Goal: Navigation & Orientation: Find specific page/section

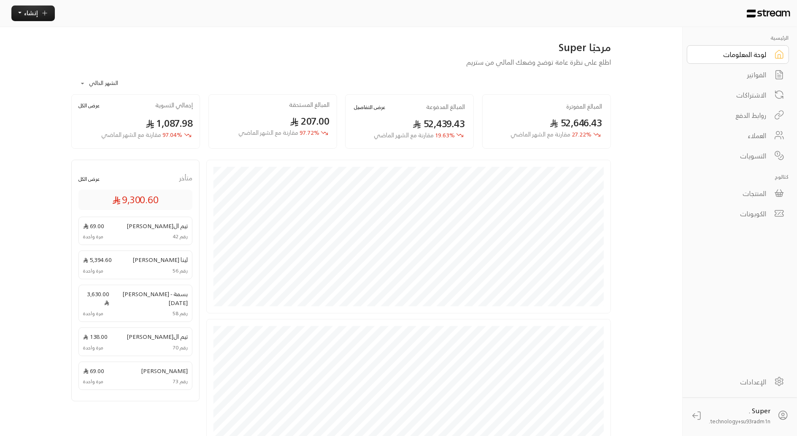
click at [746, 79] on div "الفواتير" at bounding box center [733, 75] width 68 height 10
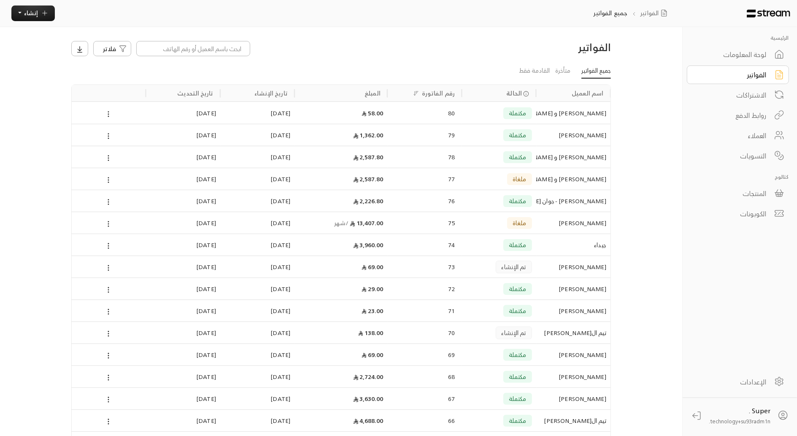
click at [749, 188] on div "المنتجات" at bounding box center [733, 193] width 68 height 10
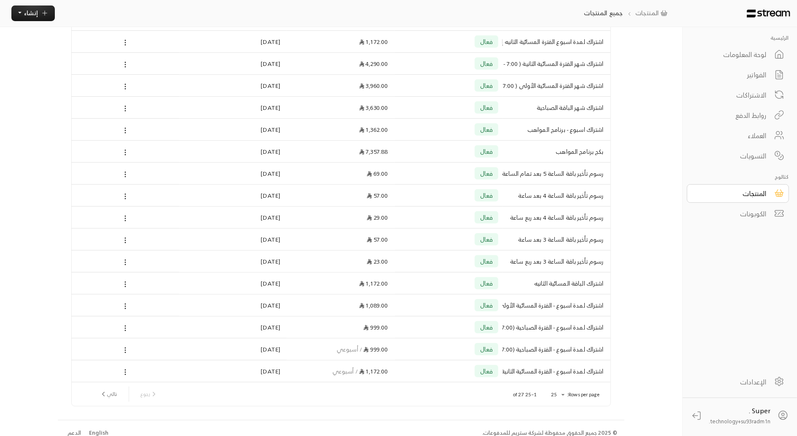
scroll to position [281, 0]
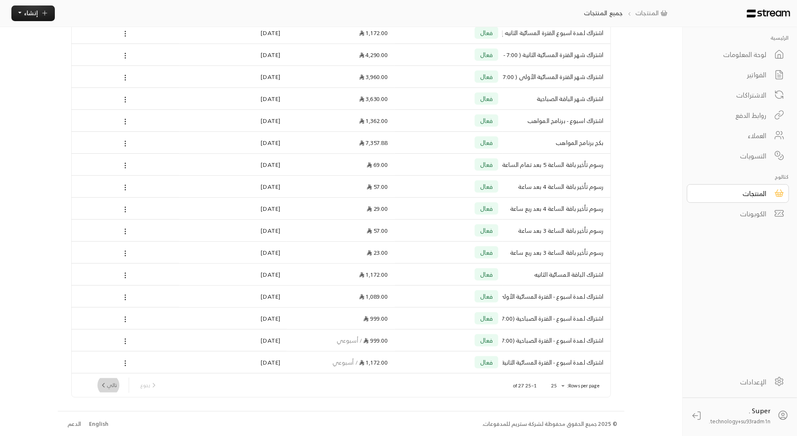
click at [119, 383] on button "تالي" at bounding box center [108, 385] width 24 height 14
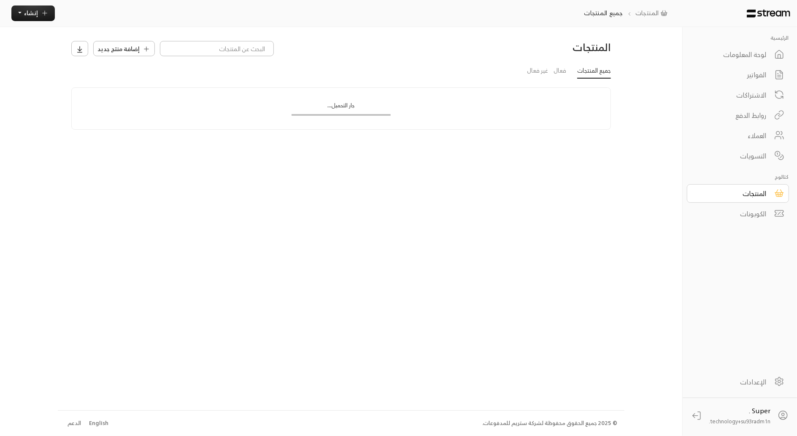
scroll to position [0, 0]
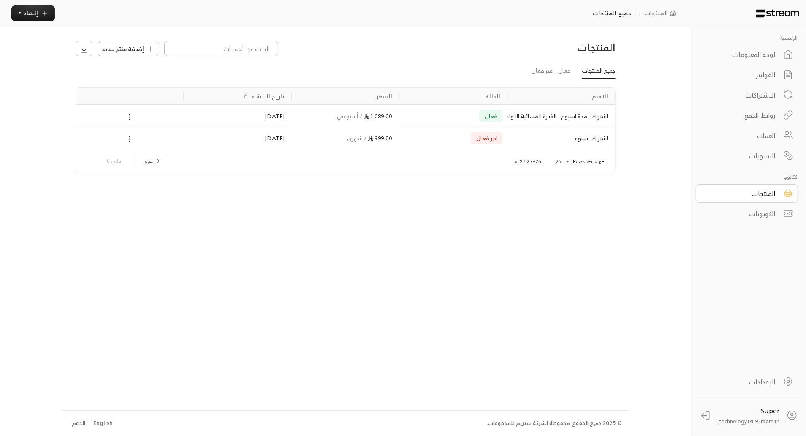
click at [417, 135] on div "غير فعال" at bounding box center [454, 138] width 100 height 22
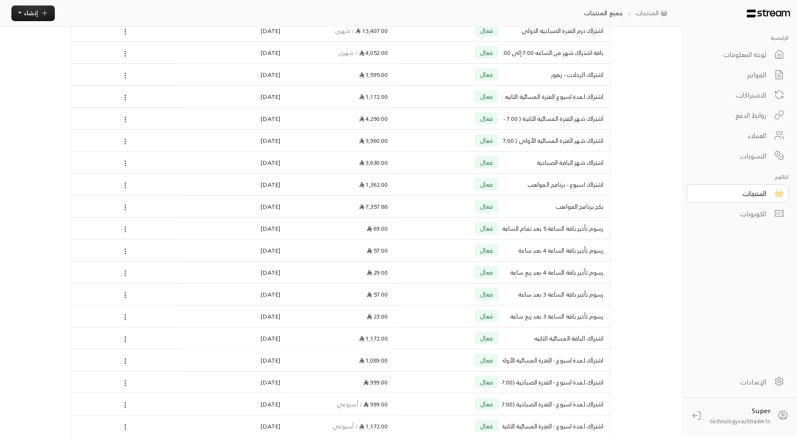
scroll to position [264, 0]
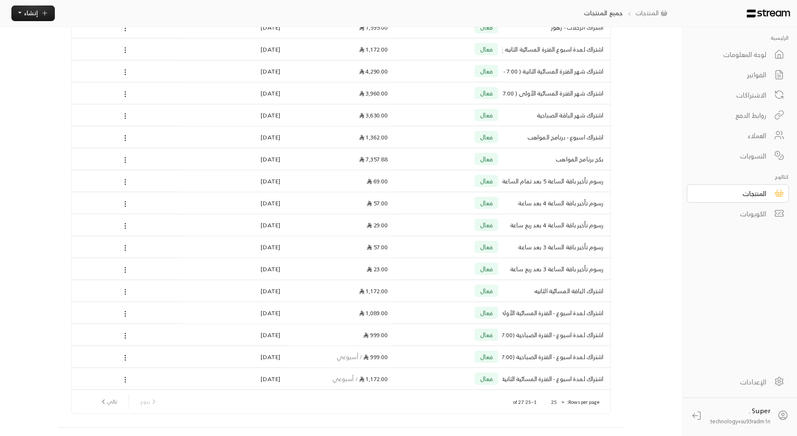
click at [742, 96] on div "الاشتراكات" at bounding box center [733, 95] width 68 height 10
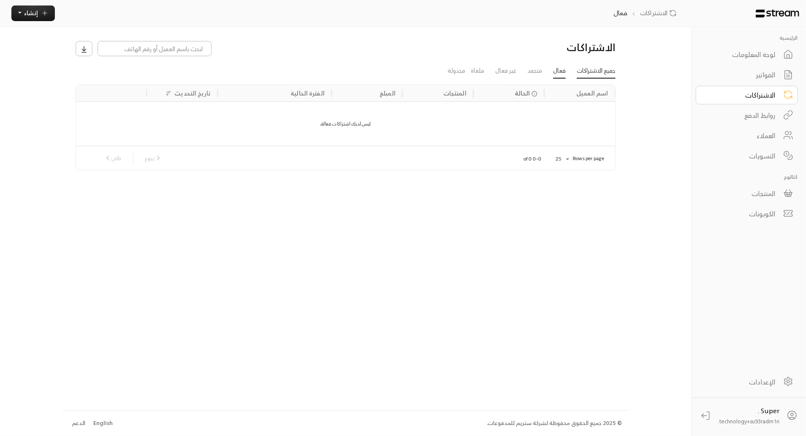
click at [588, 73] on link "جميع الاشتراكات" at bounding box center [596, 71] width 39 height 15
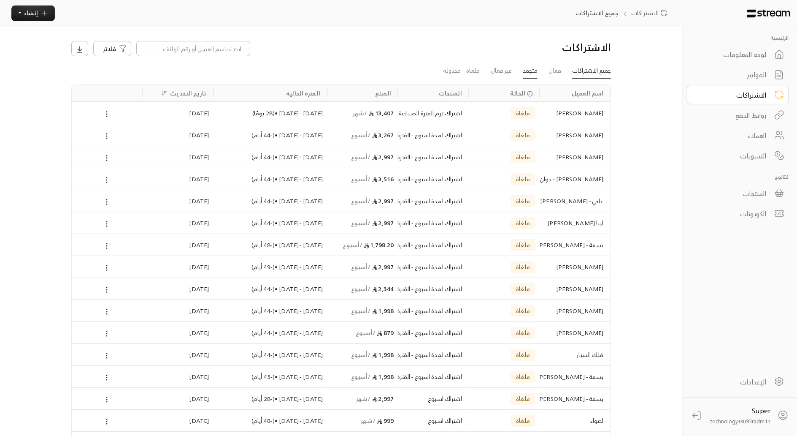
click at [526, 75] on link "متجمد" at bounding box center [530, 71] width 15 height 15
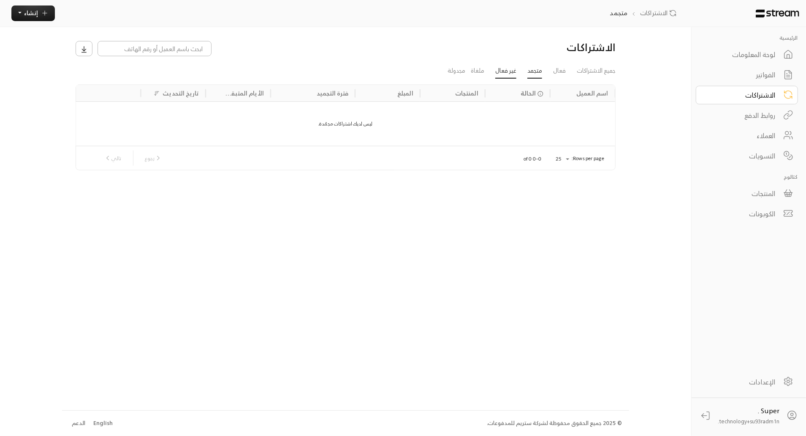
click at [511, 73] on link "غير فعال" at bounding box center [505, 71] width 21 height 15
click at [559, 73] on link "فعال" at bounding box center [559, 71] width 13 height 15
click at [596, 73] on link "جميع الاشتراكات" at bounding box center [596, 71] width 39 height 15
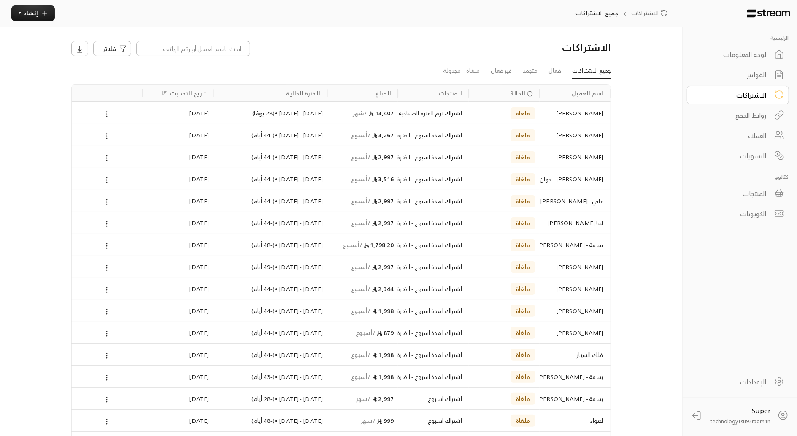
click at [736, 192] on div "المنتجات" at bounding box center [733, 193] width 68 height 10
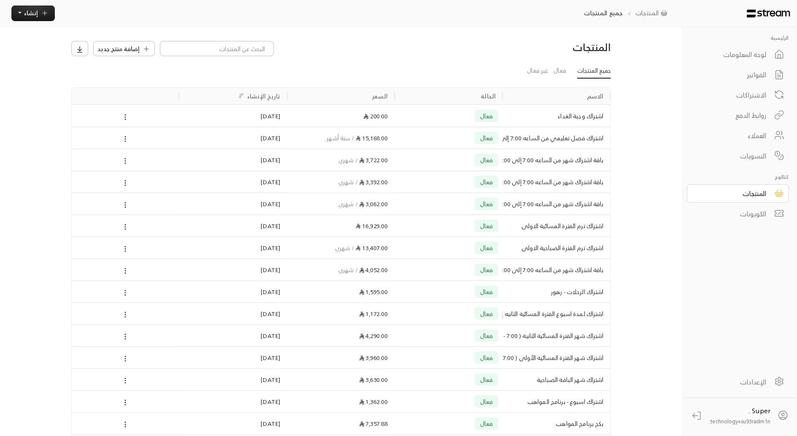
click at [769, 69] on link "الفواتير" at bounding box center [738, 74] width 102 height 19
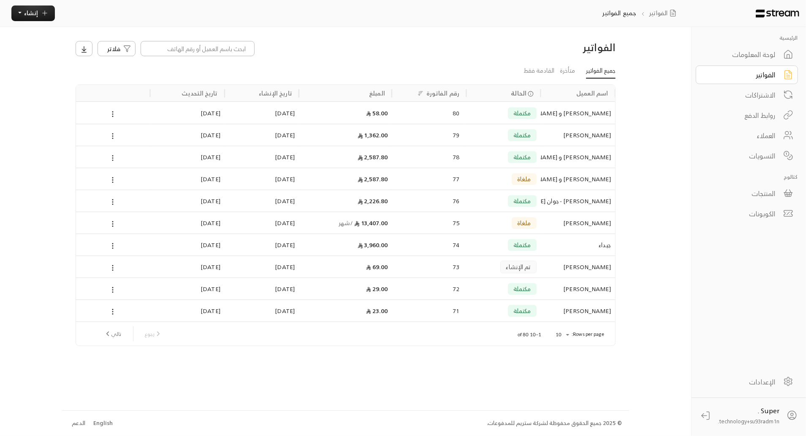
click at [763, 94] on div "الاشتراكات" at bounding box center [741, 95] width 68 height 10
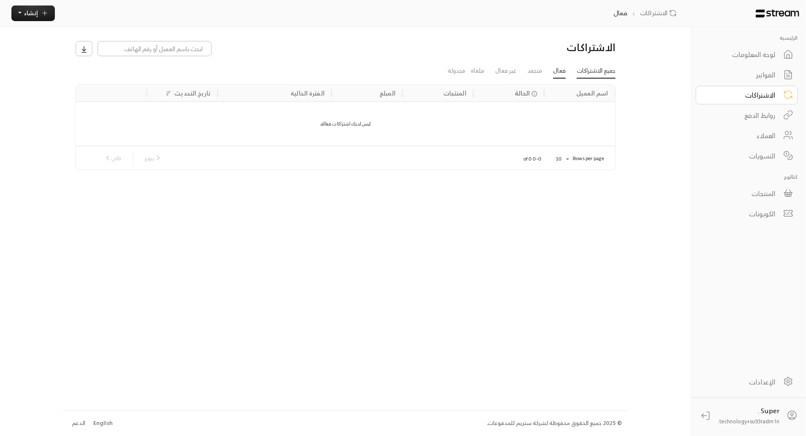
click at [595, 77] on link "جميع الاشتراكات" at bounding box center [596, 71] width 39 height 15
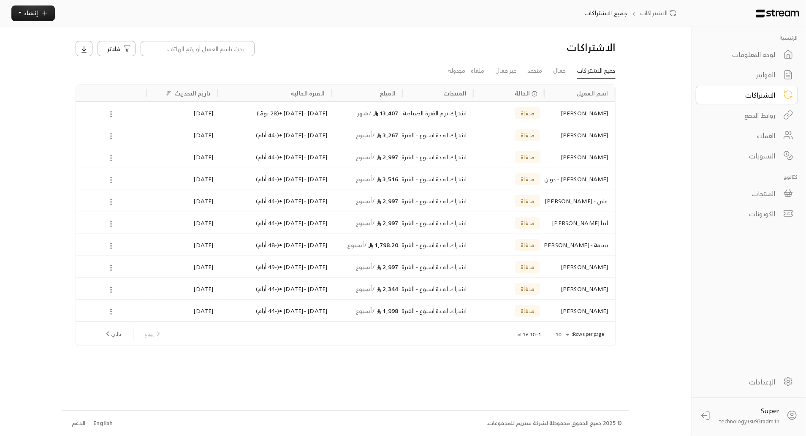
click at [746, 94] on div "الاشتراكات" at bounding box center [741, 95] width 68 height 10
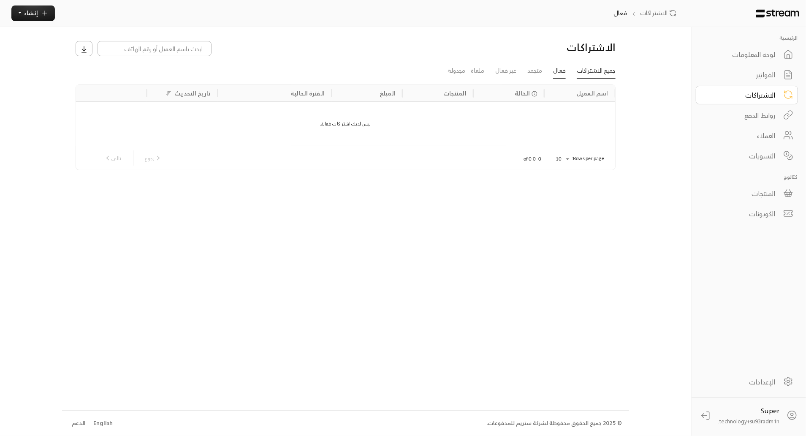
click at [600, 73] on link "جميع الاشتراكات" at bounding box center [596, 71] width 39 height 15
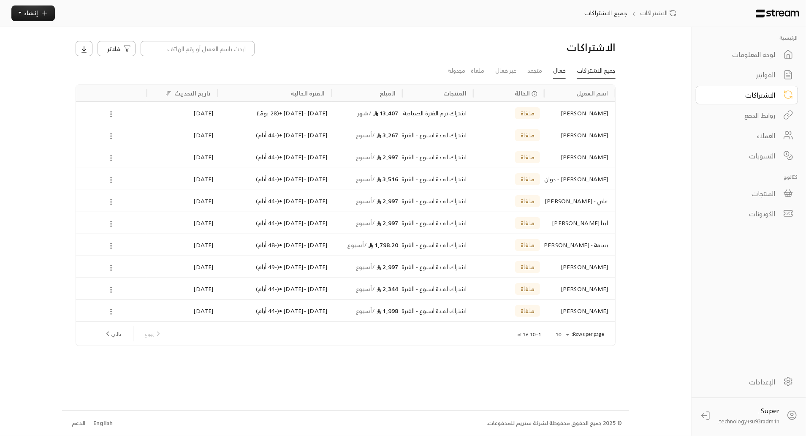
click at [553, 73] on link "فعال" at bounding box center [559, 71] width 13 height 15
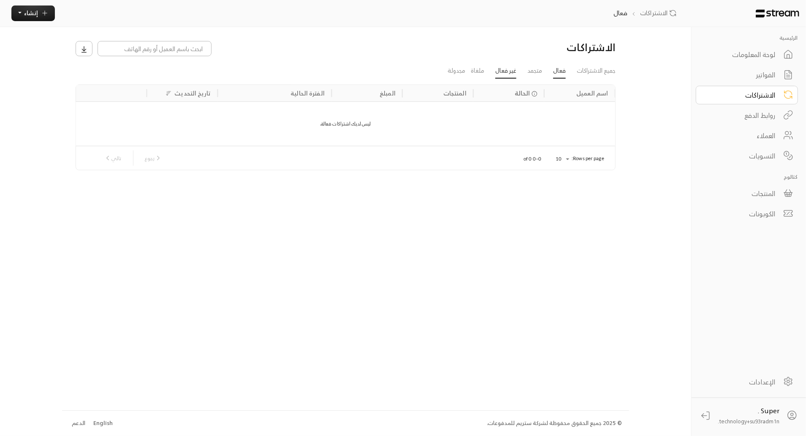
click at [501, 71] on link "غير فعال" at bounding box center [505, 71] width 21 height 15
click at [480, 70] on link "ملغاة" at bounding box center [478, 71] width 14 height 15
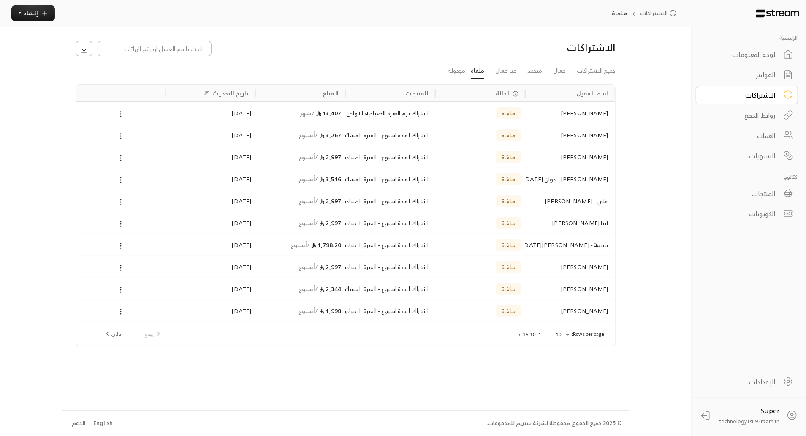
click at [758, 68] on link "الفواتير" at bounding box center [747, 74] width 102 height 19
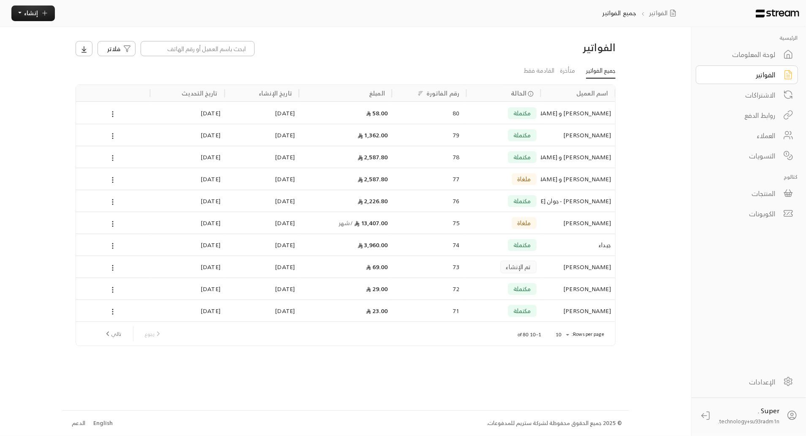
click at [569, 112] on div "[PERSON_NAME] و [PERSON_NAME]" at bounding box center [578, 113] width 66 height 22
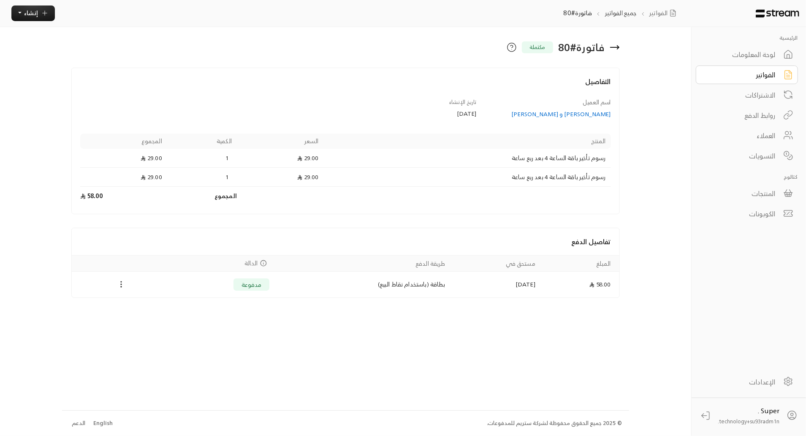
click at [579, 111] on div "[PERSON_NAME] و [PERSON_NAME]" at bounding box center [547, 114] width 127 height 8
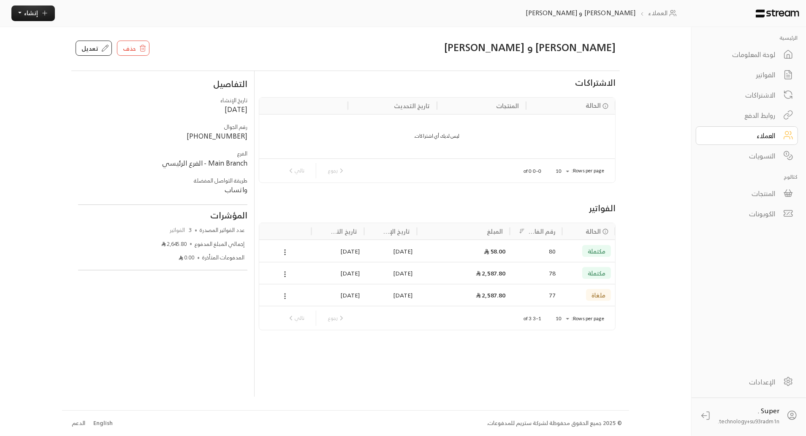
click at [748, 92] on div "الاشتراكات" at bounding box center [741, 95] width 68 height 10
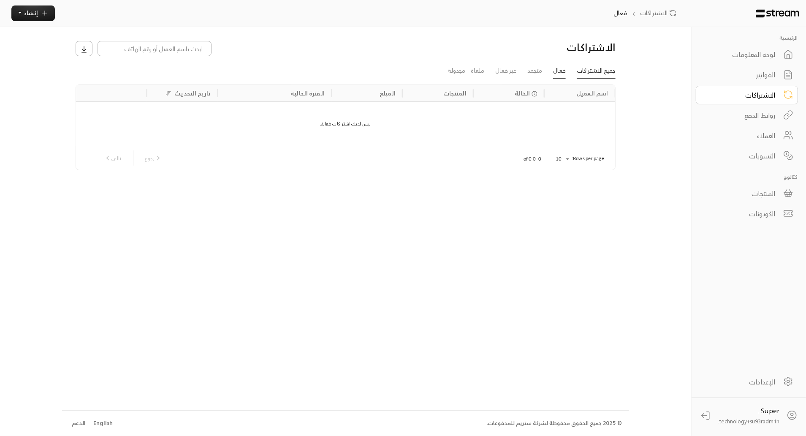
click at [588, 75] on link "جميع الاشتراكات" at bounding box center [596, 71] width 39 height 15
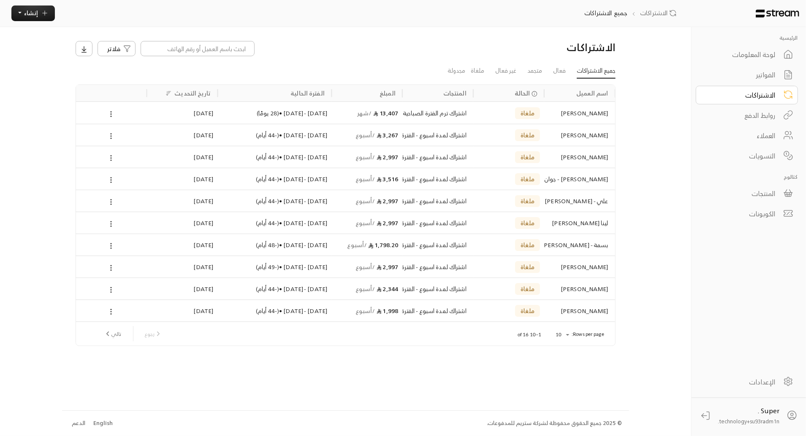
click at [748, 191] on div "المنتجات" at bounding box center [741, 193] width 68 height 10
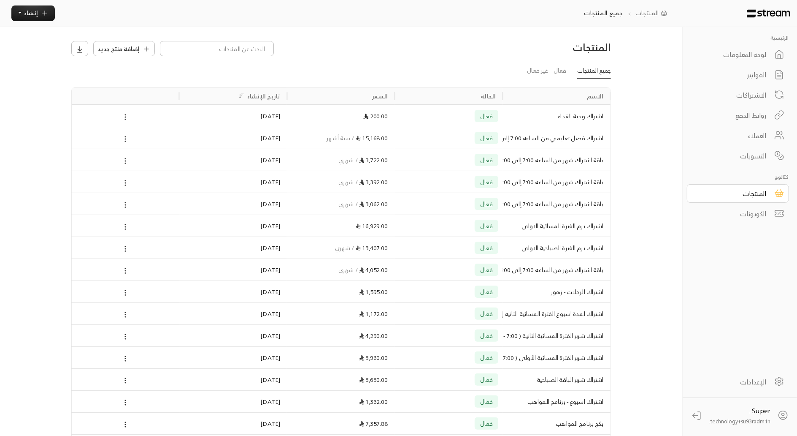
click at [753, 73] on div "الفواتير" at bounding box center [733, 75] width 68 height 10
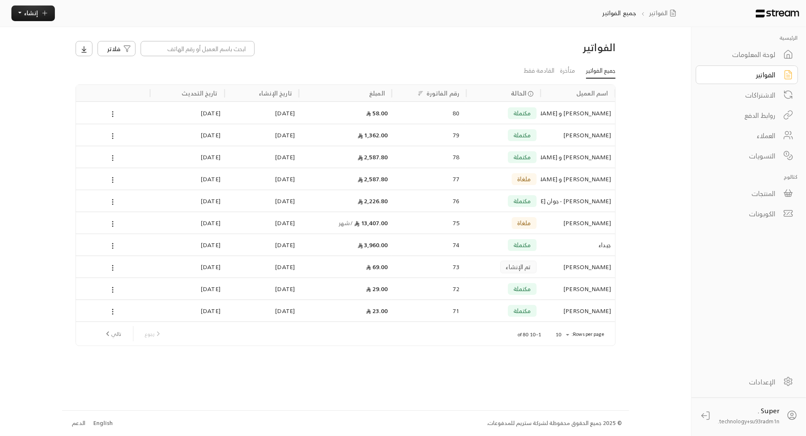
click at [755, 108] on link "روابط الدفع" at bounding box center [747, 115] width 102 height 19
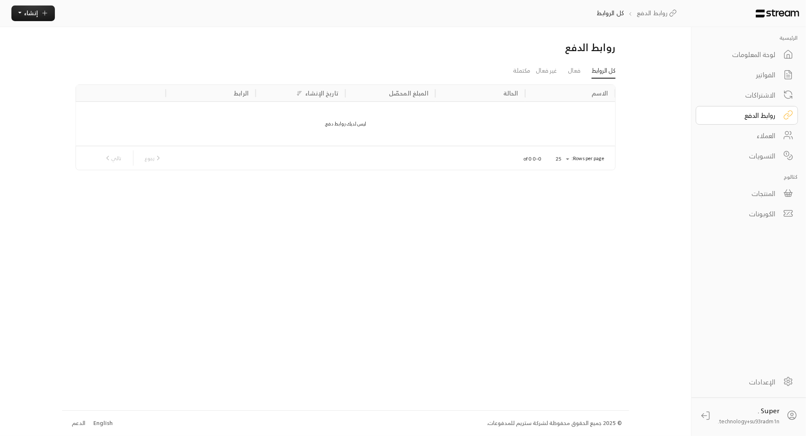
click at [750, 96] on div "الاشتراكات" at bounding box center [741, 95] width 68 height 10
click at [752, 209] on div "الكوبونات" at bounding box center [741, 214] width 68 height 10
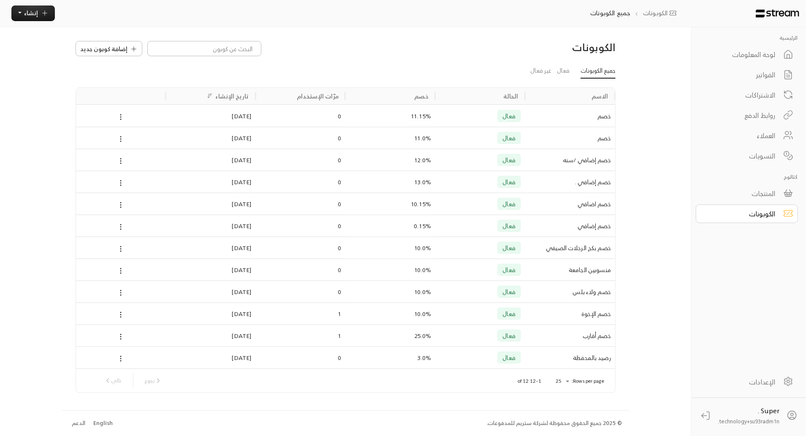
click at [773, 74] on div "الفواتير" at bounding box center [741, 75] width 68 height 10
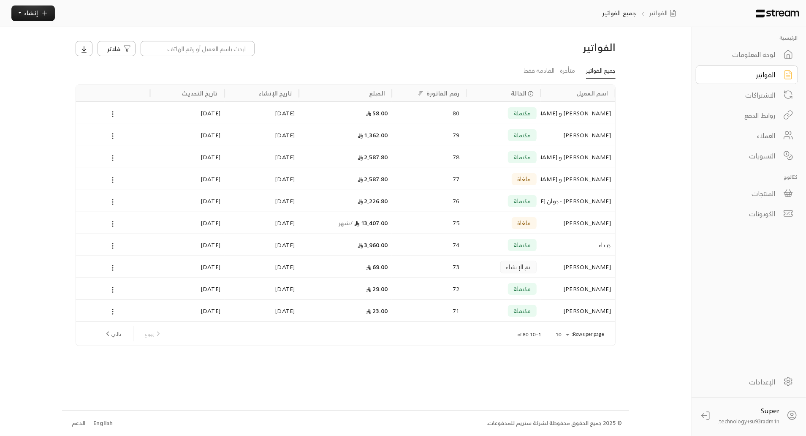
click at [742, 53] on div "لوحة المعلومات" at bounding box center [741, 54] width 68 height 10
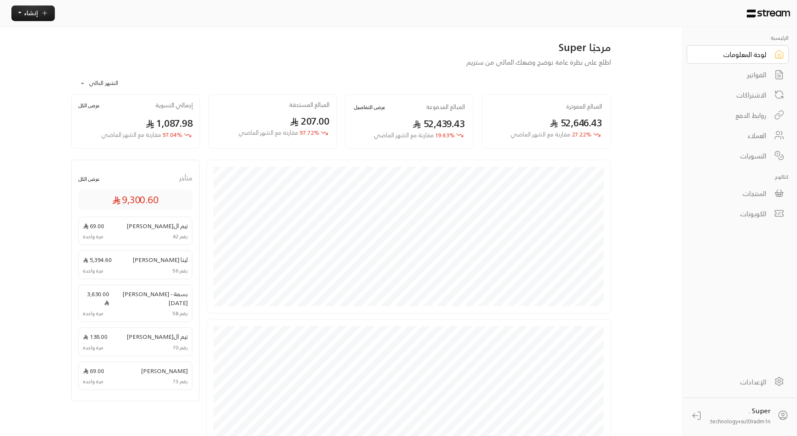
click at [86, 177] on button "عرض الكل" at bounding box center [89, 179] width 21 height 8
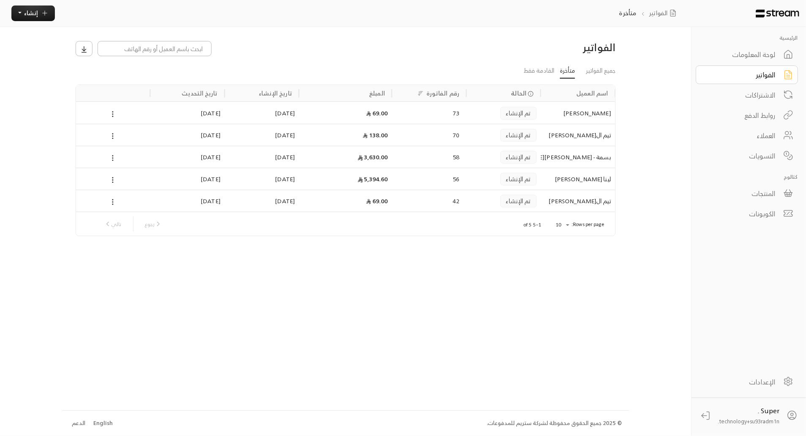
click at [769, 189] on div "المنتجات" at bounding box center [741, 193] width 68 height 10
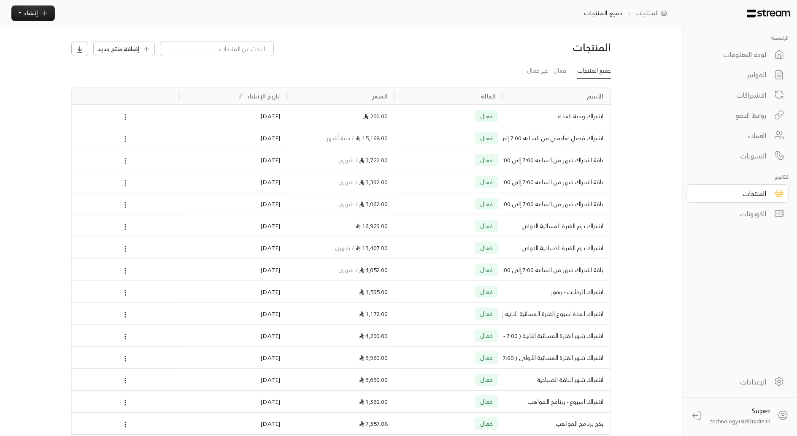
click at [735, 93] on div "الاشتراكات" at bounding box center [733, 95] width 68 height 10
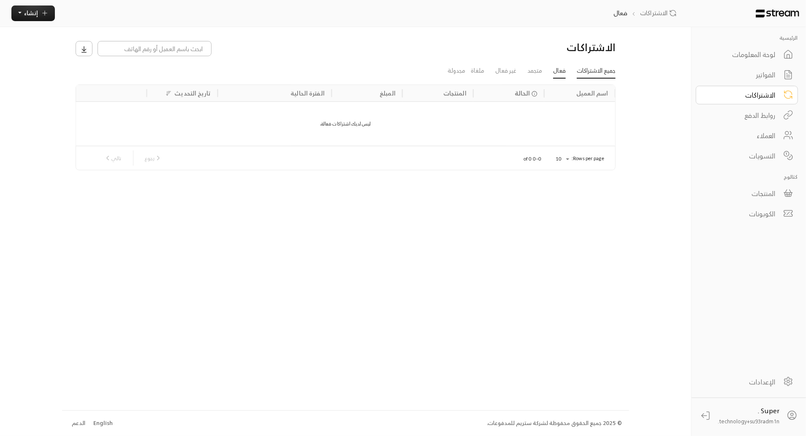
click at [591, 71] on link "جميع الاشتراكات" at bounding box center [596, 71] width 39 height 15
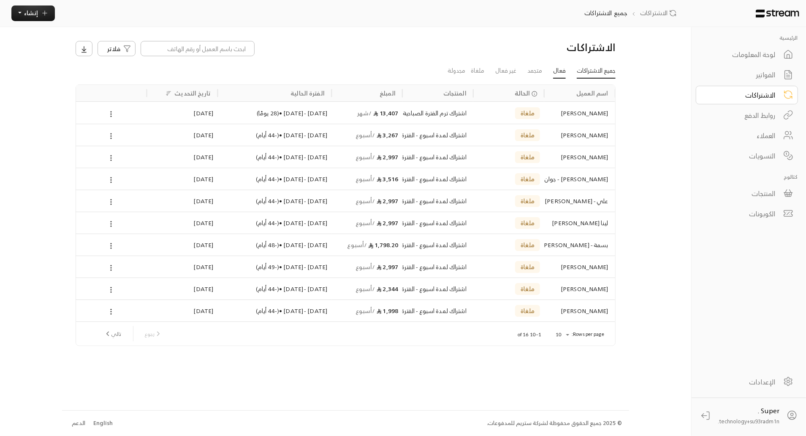
click at [554, 70] on link "فعال" at bounding box center [559, 71] width 13 height 15
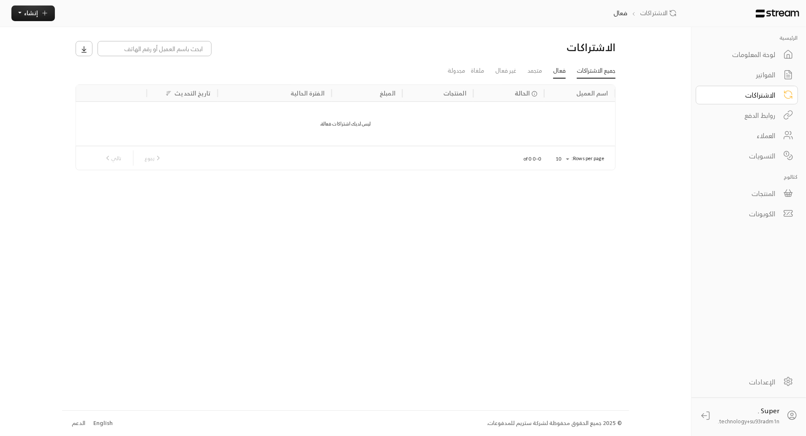
click at [583, 70] on link "جميع الاشتراكات" at bounding box center [596, 71] width 39 height 15
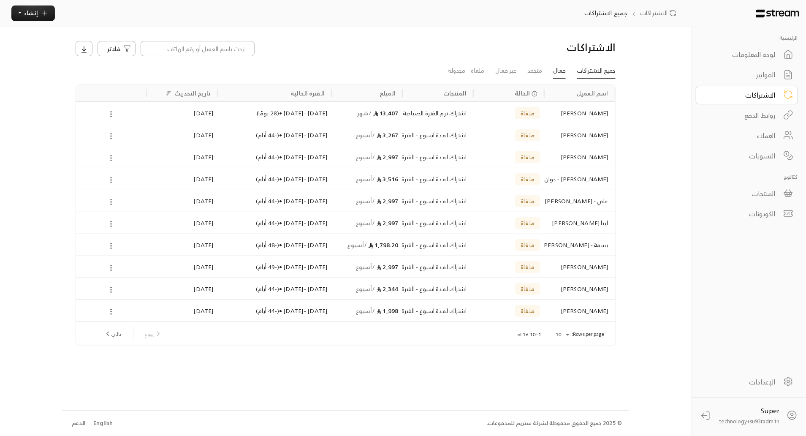
click at [553, 67] on link "فعال" at bounding box center [559, 71] width 13 height 15
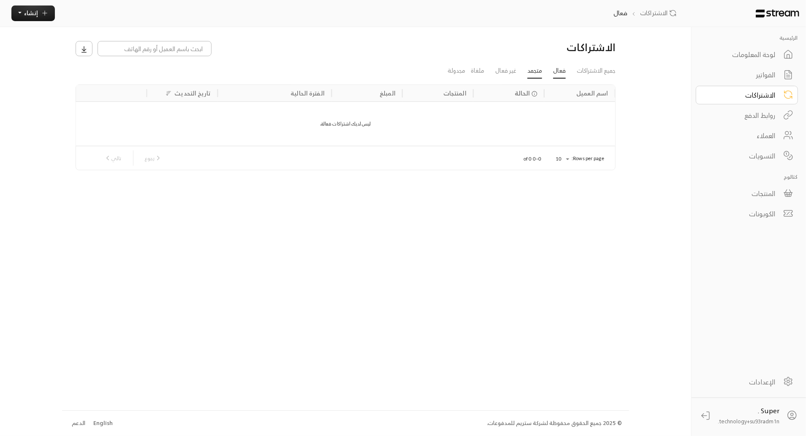
click at [534, 68] on link "متجمد" at bounding box center [534, 71] width 15 height 15
click at [503, 68] on link "غير فعال" at bounding box center [505, 71] width 21 height 15
click at [480, 70] on link "ملغاة" at bounding box center [478, 71] width 14 height 15
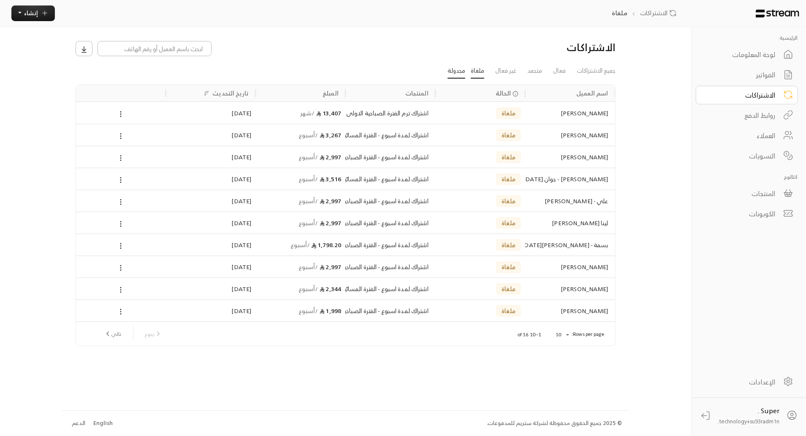
click at [458, 73] on link "مجدولة" at bounding box center [456, 71] width 18 height 15
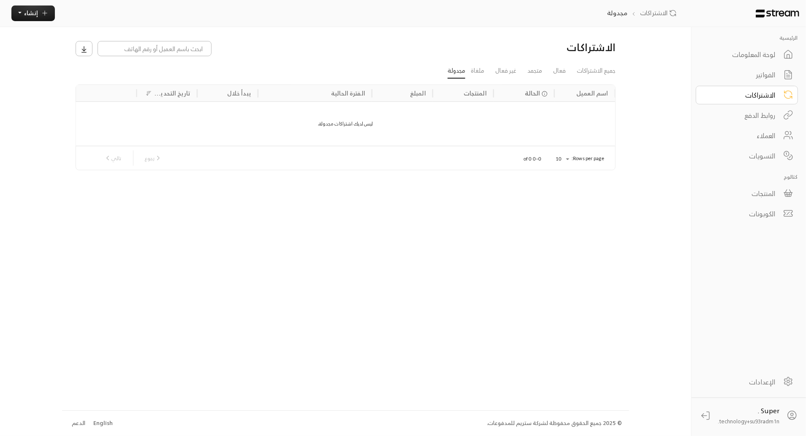
click at [767, 193] on div "المنتجات" at bounding box center [741, 193] width 68 height 10
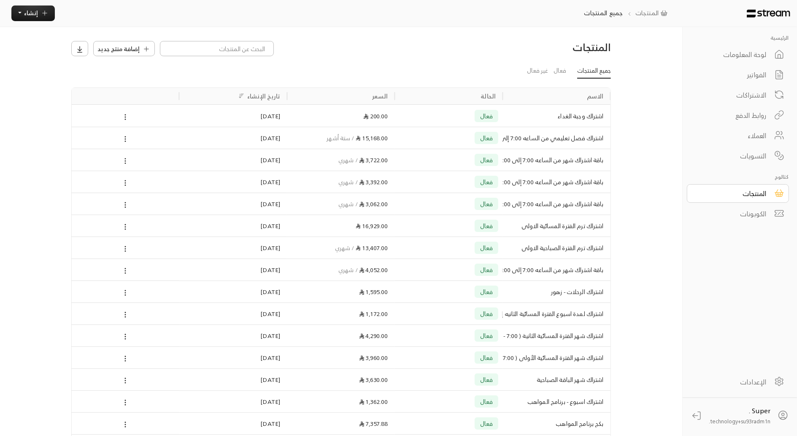
click at [756, 91] on div "الاشتراكات" at bounding box center [733, 95] width 68 height 10
